Goal: Task Accomplishment & Management: Use online tool/utility

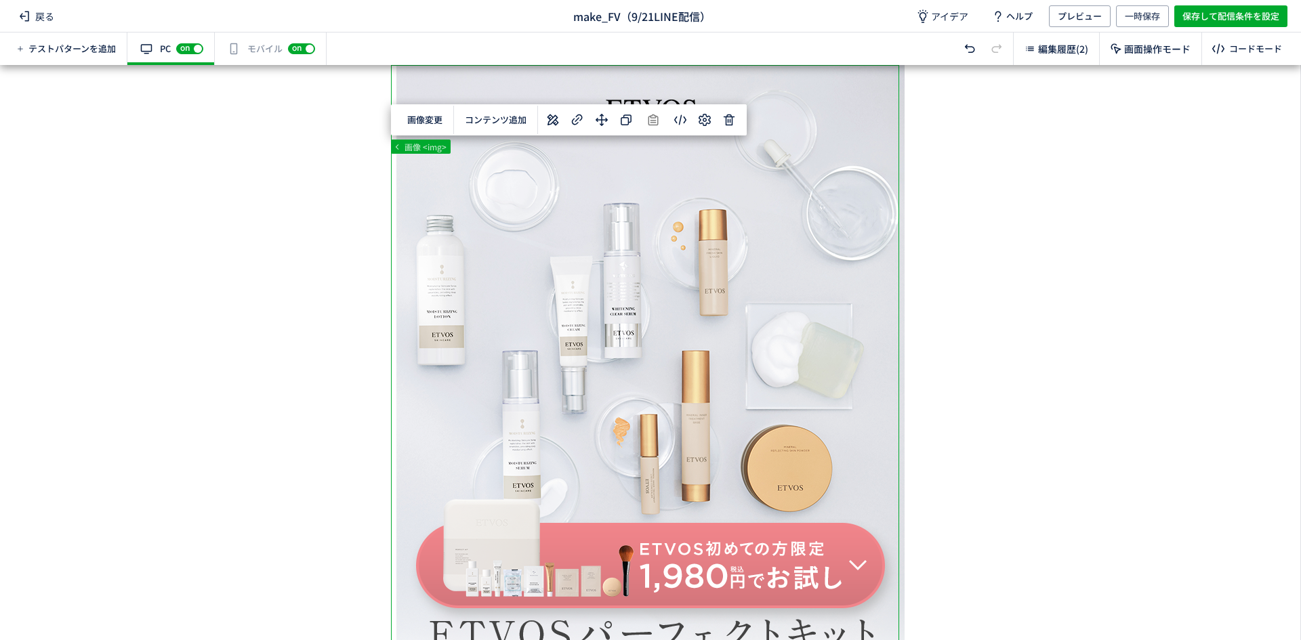
click at [441, 113] on body "戻る make_FV（9/21LINE配信） アイデア ヘルプ プレビュー 一時保存 保存して配信条件を設定 テストパターンを追加 有効な編集箇所が確認されま…" at bounding box center [650, 320] width 1301 height 640
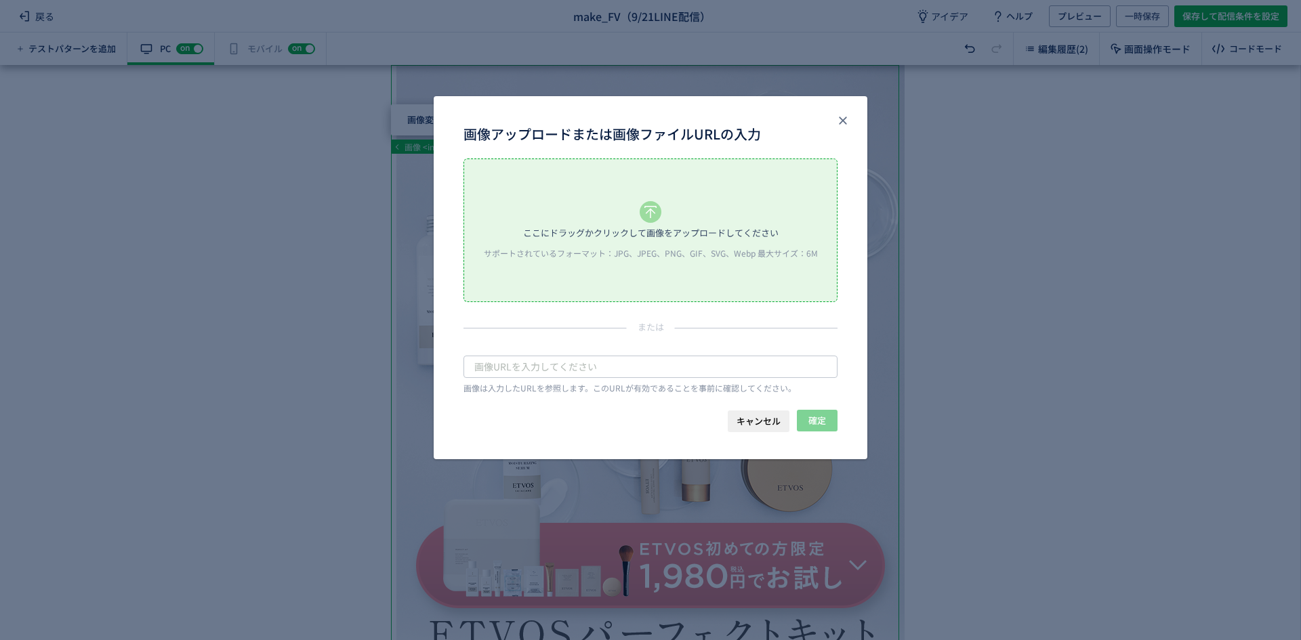
click at [767, 421] on span "キャンセル" at bounding box center [759, 422] width 44 height 22
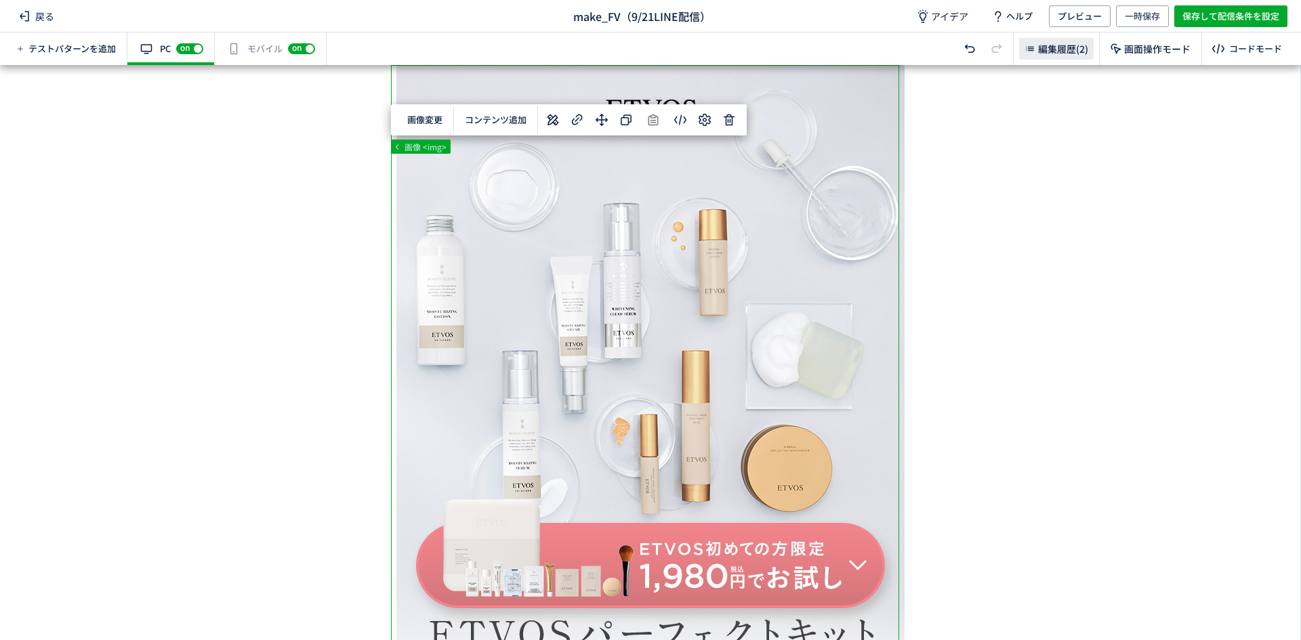
click at [1051, 55] on span "編集履歴(2)" at bounding box center [1063, 49] width 50 height 14
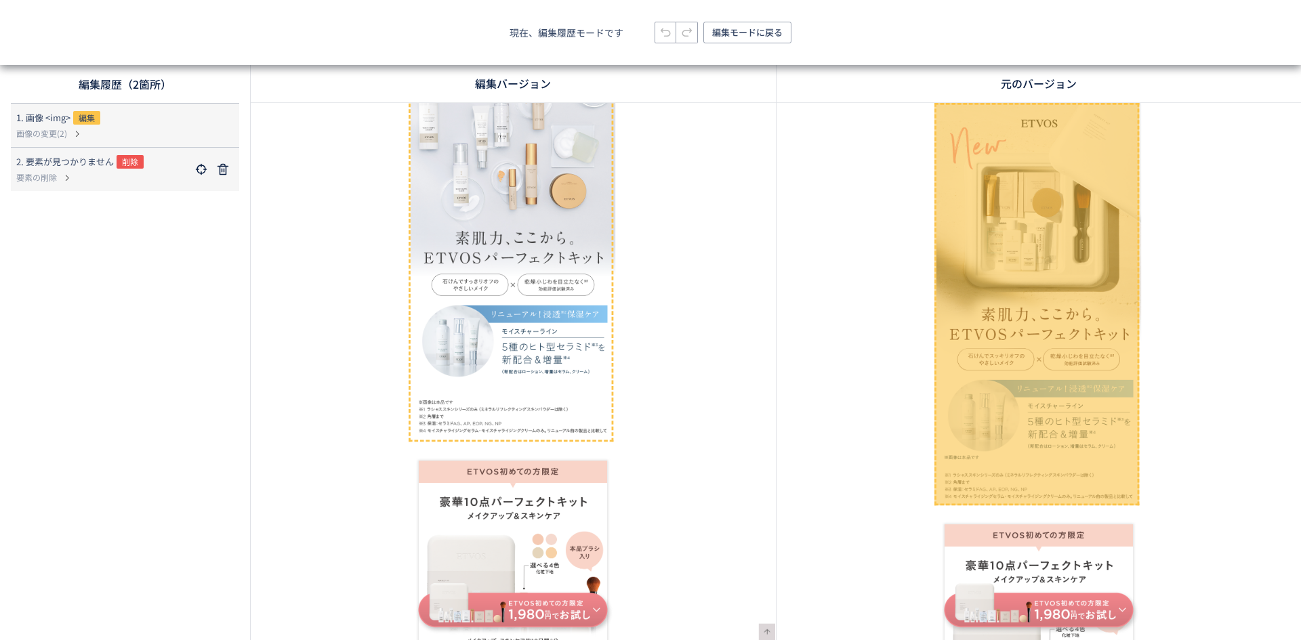
scroll to position [192, 0]
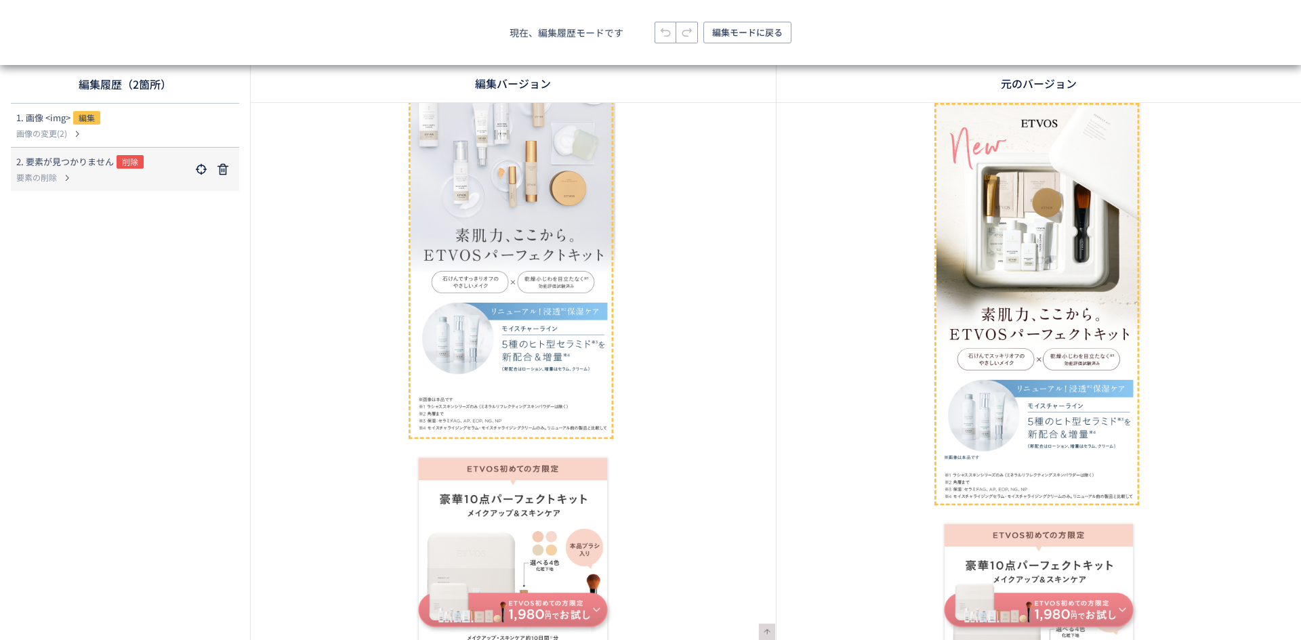
click at [33, 167] on span "2. 要素が見つかりません" at bounding box center [65, 162] width 98 height 14
click at [224, 171] on use at bounding box center [223, 169] width 11 height 11
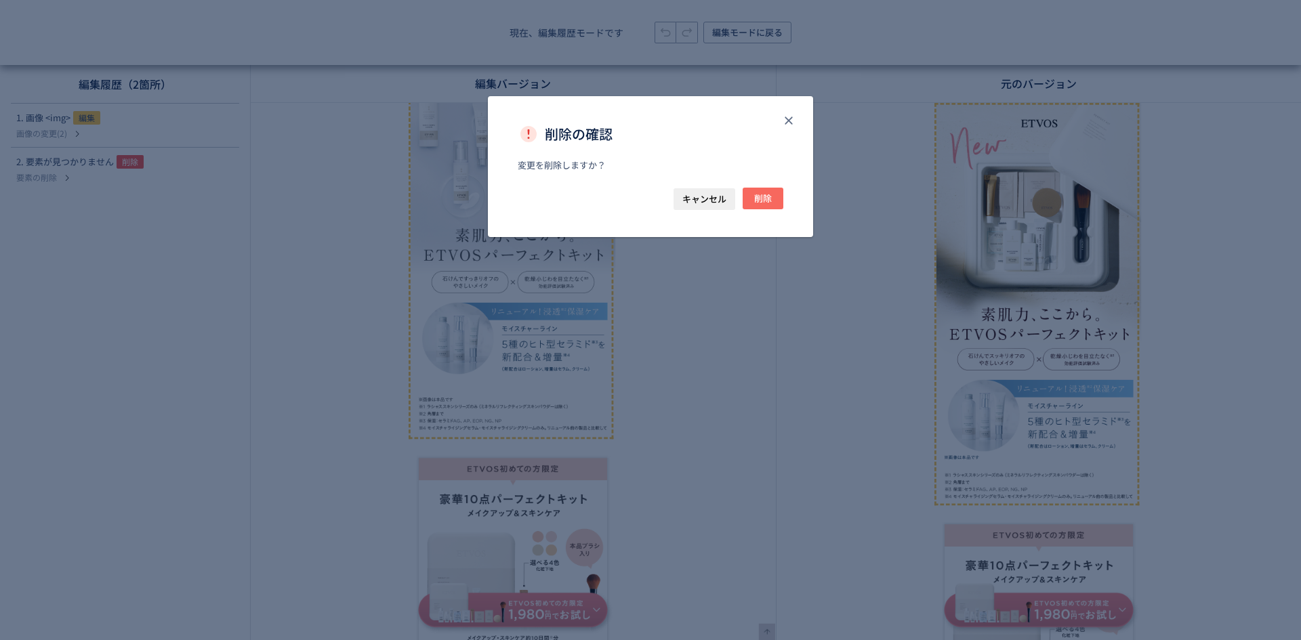
click at [755, 199] on span "削除" at bounding box center [763, 199] width 18 height 22
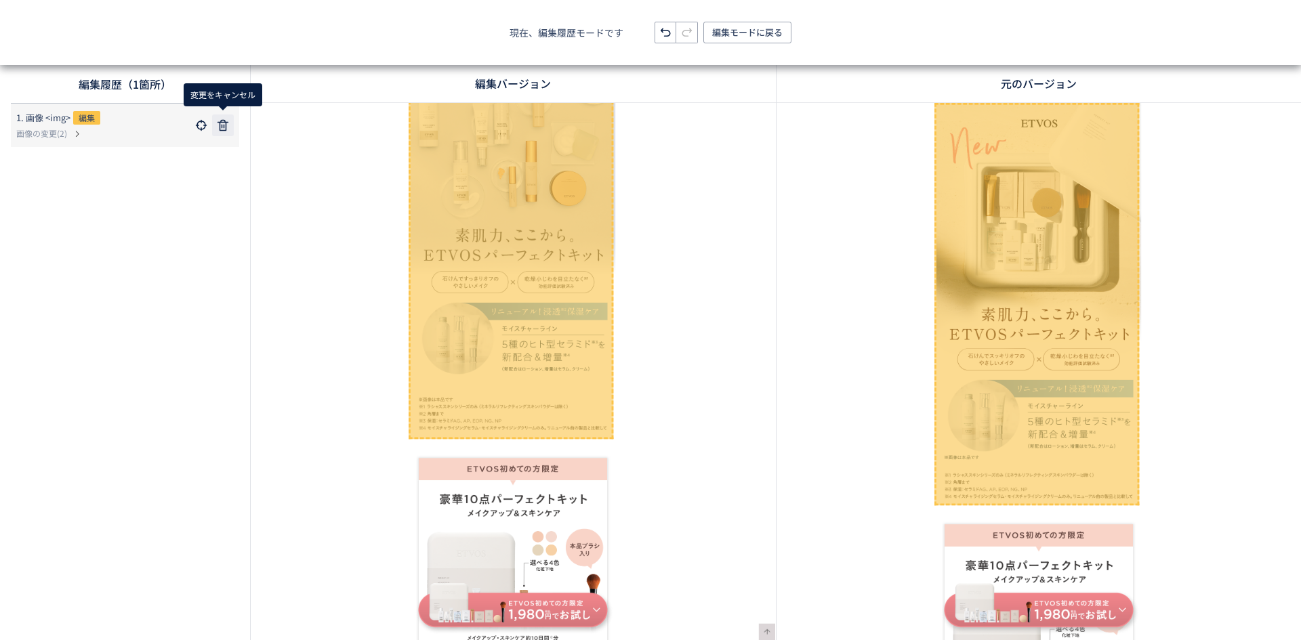
click at [220, 125] on use at bounding box center [223, 125] width 11 height 11
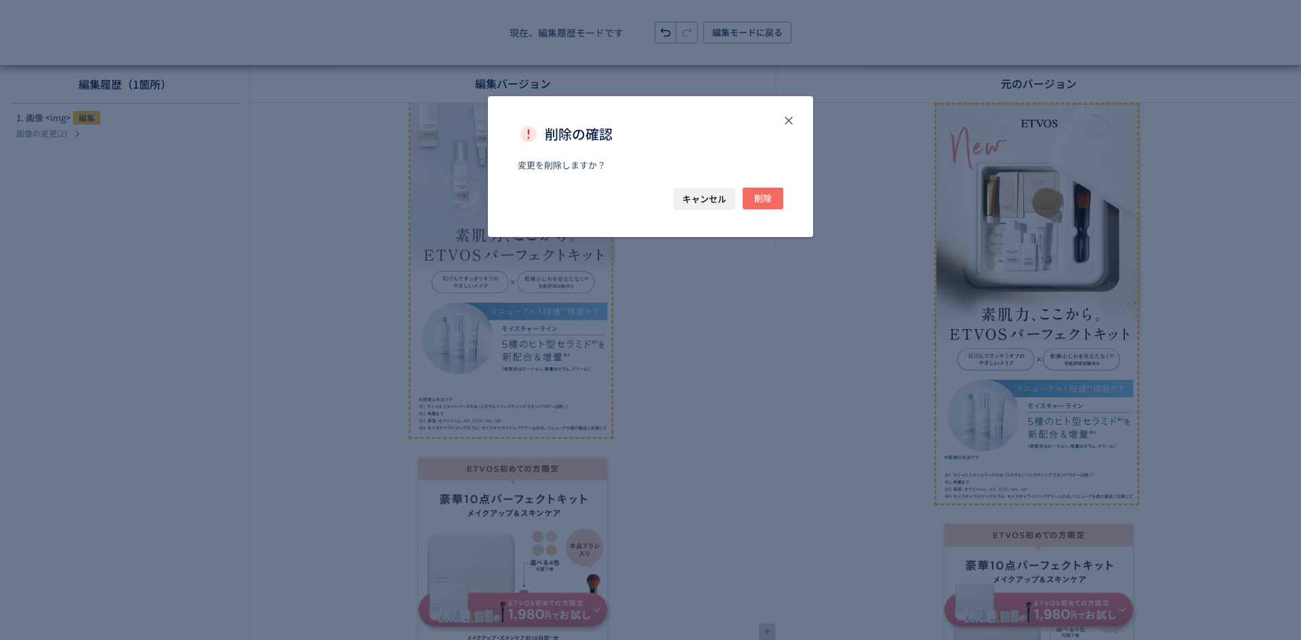
click at [781, 195] on button "削除" at bounding box center [763, 199] width 41 height 22
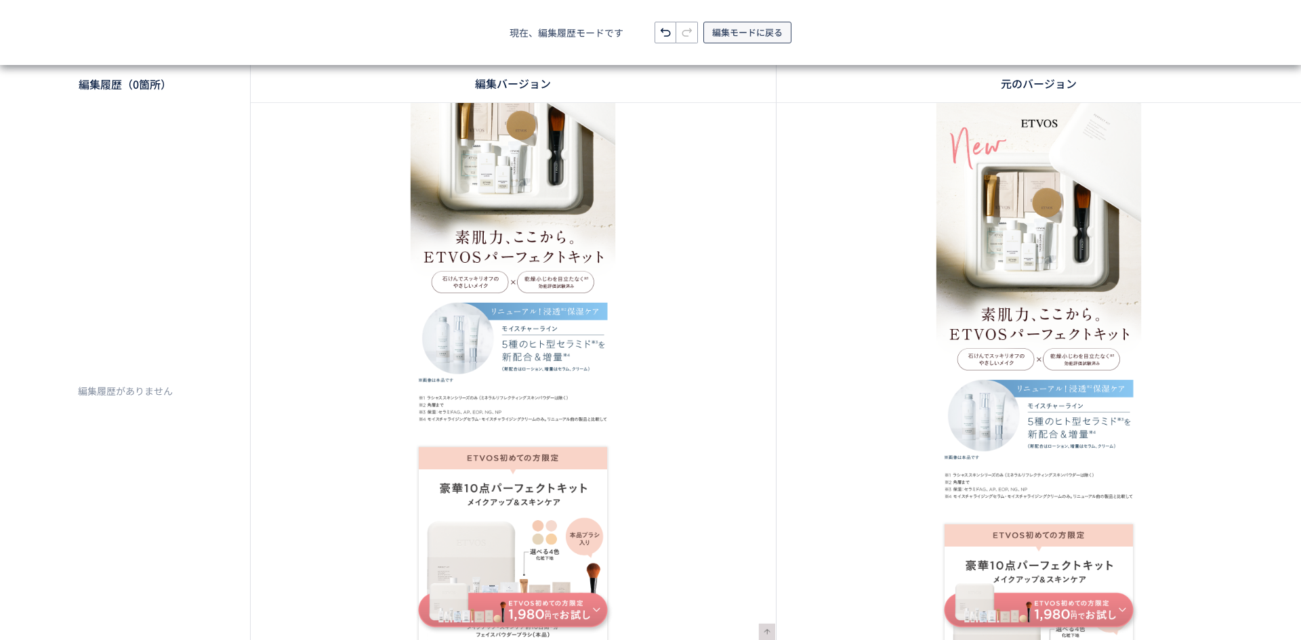
click at [712, 39] on button "編集モードに戻る" at bounding box center [747, 33] width 88 height 22
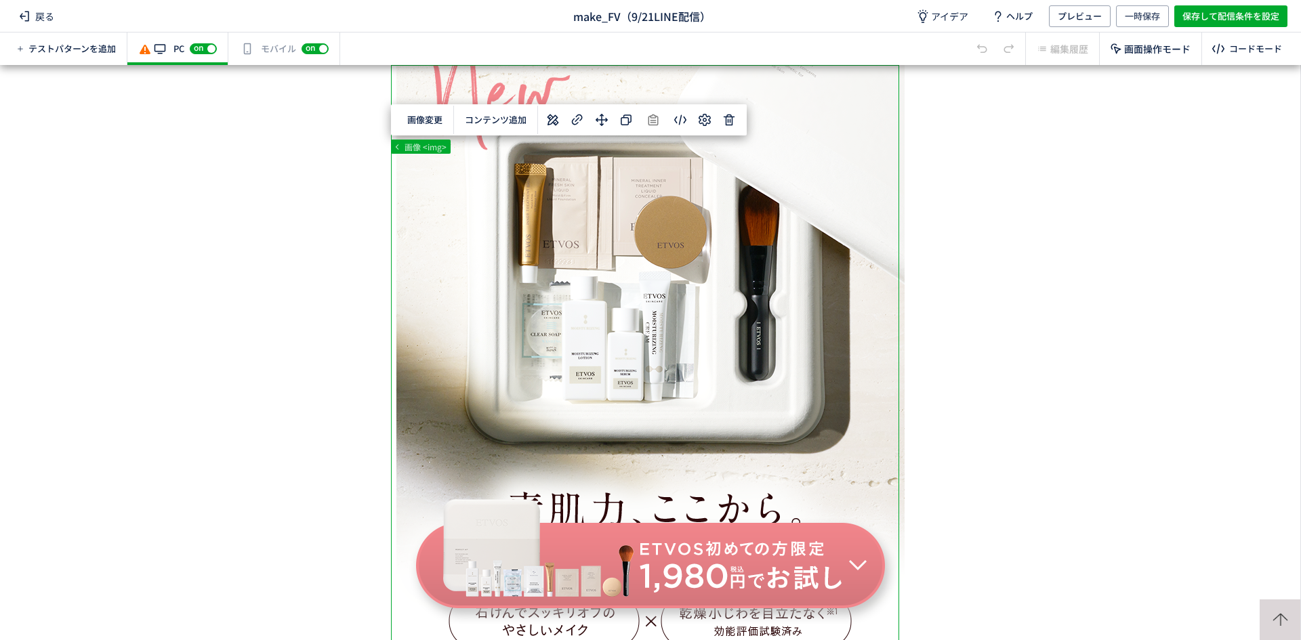
scroll to position [0, 0]
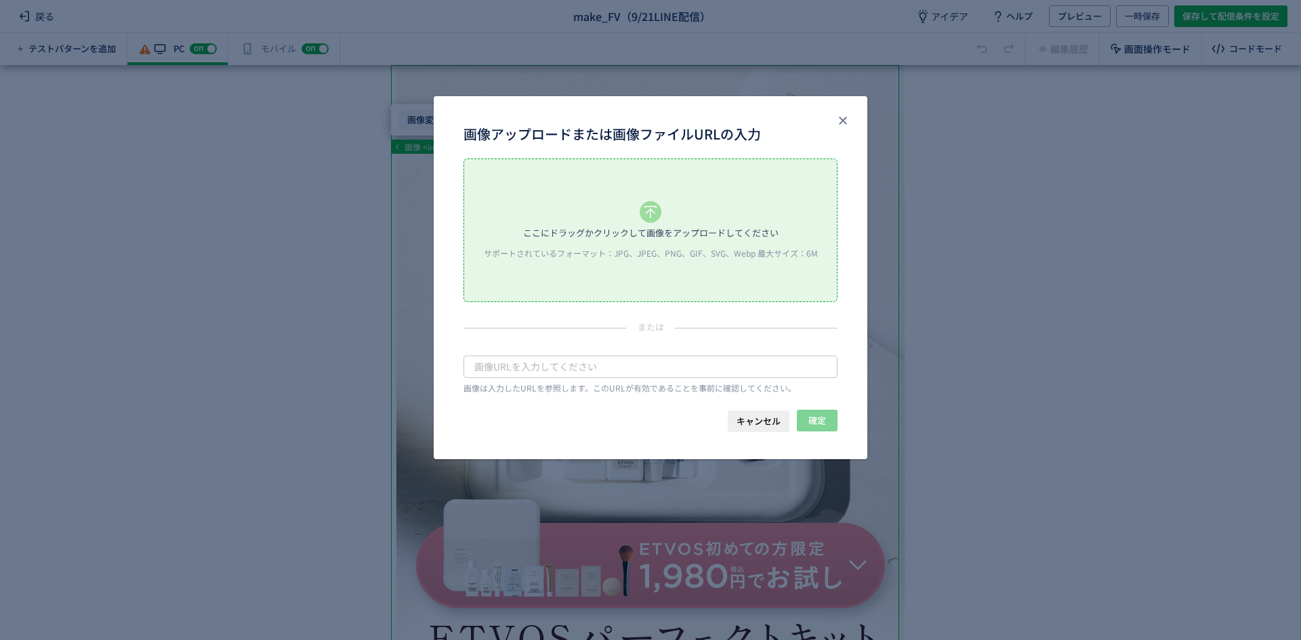
click at [426, 117] on body "戻る make_FV（9/21LINE配信） アイデア ヘルプ プレビュー 一時保存 保存して配信条件を設定 テストパターンを追加 有効な編集箇所が確認されま…" at bounding box center [650, 320] width 1301 height 640
click at [625, 201] on div "ここにドラッグかクリックして画像をアップロードしてください サポートされているフォーマット：JPG、JPEG、PNG、GIF、SVG、Webp 最大サイズ：6M" at bounding box center [650, 230] width 373 height 142
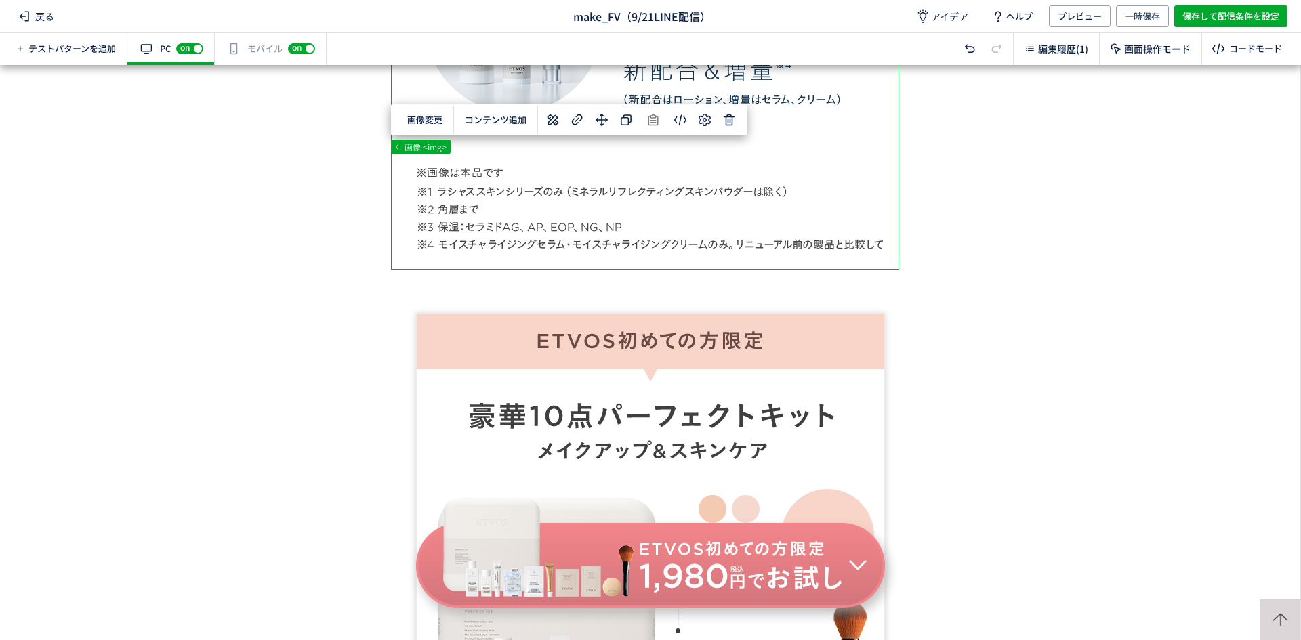
scroll to position [819, 0]
click at [265, 51] on div "有効な編集箇所が確認されません モバイル off on" at bounding box center [271, 49] width 112 height 33
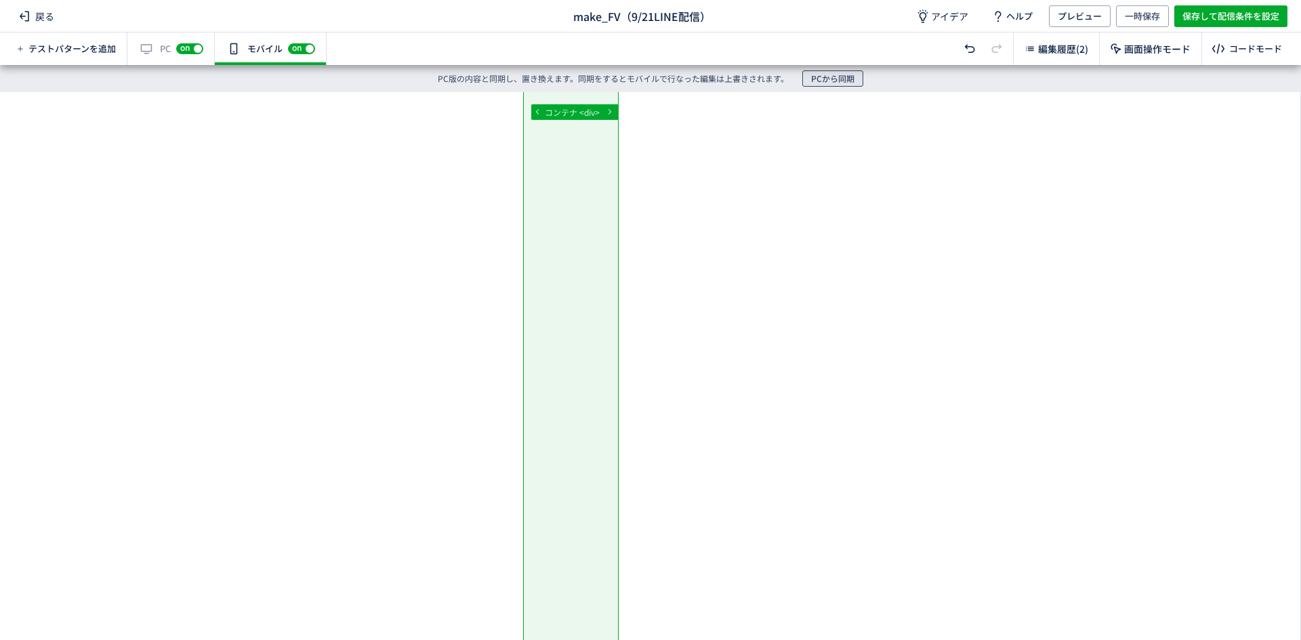
click at [830, 80] on span "PCから同期" at bounding box center [832, 78] width 43 height 16
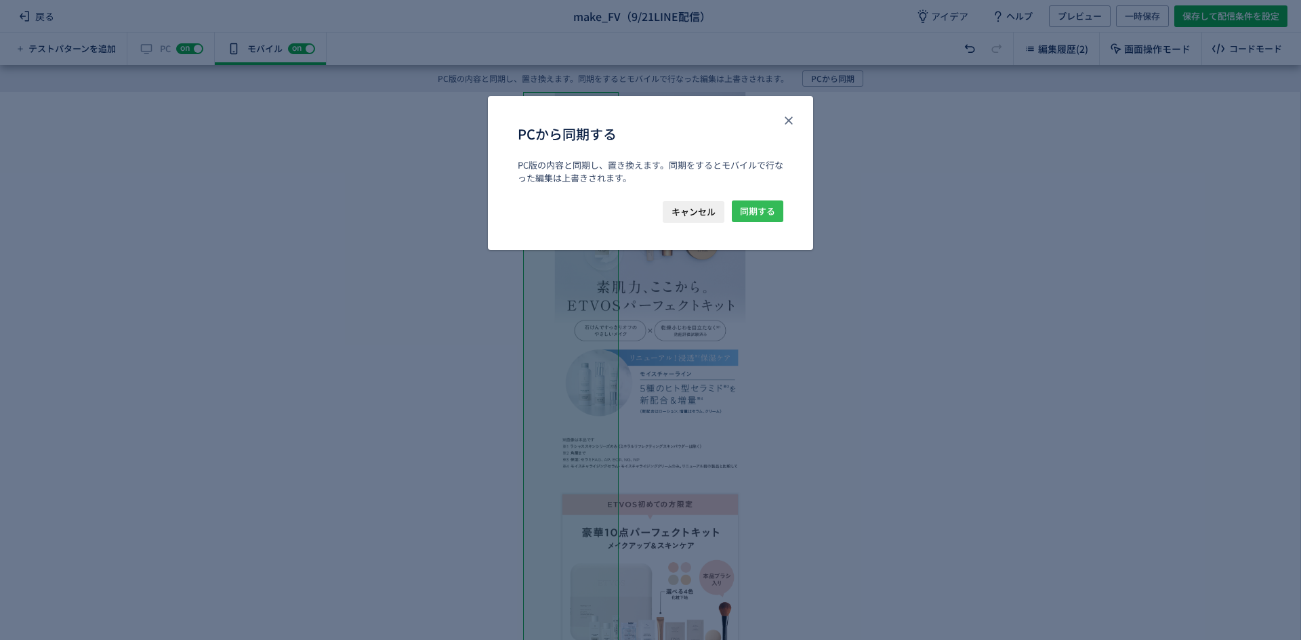
scroll to position [0, 0]
